Goal: Navigation & Orientation: Go to known website

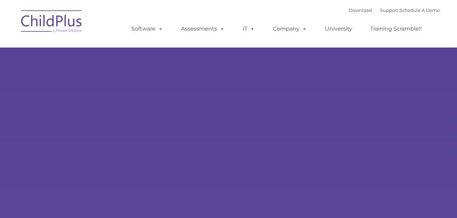
select select "MEDIUM"
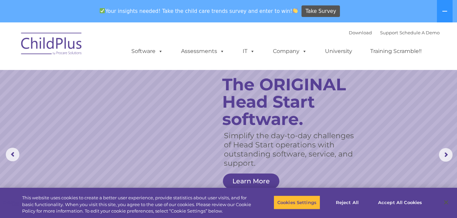
click at [118, 55] on ul "Software ChildPlus: The original and most widely-used Head Start data managemen…" at bounding box center [279, 51] width 322 height 27
click at [394, 203] on button "Accept All Cookies" at bounding box center [399, 202] width 51 height 14
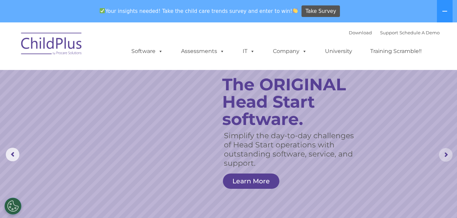
click at [445, 156] on rs-arrow at bounding box center [446, 155] width 14 height 14
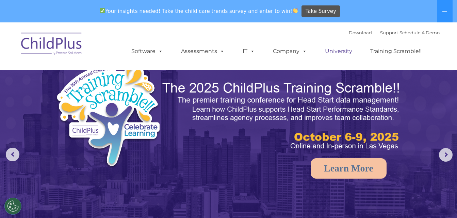
click at [341, 51] on link "University" at bounding box center [338, 52] width 41 height 14
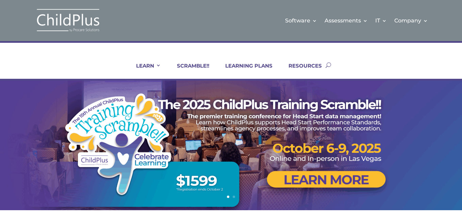
click at [72, 21] on img at bounding box center [68, 20] width 68 height 25
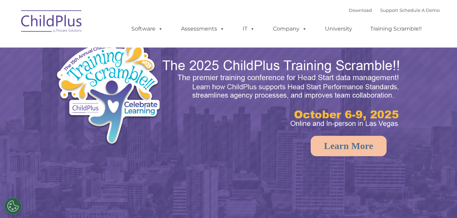
select select "MEDIUM"
